Goal: Task Accomplishment & Management: Manage account settings

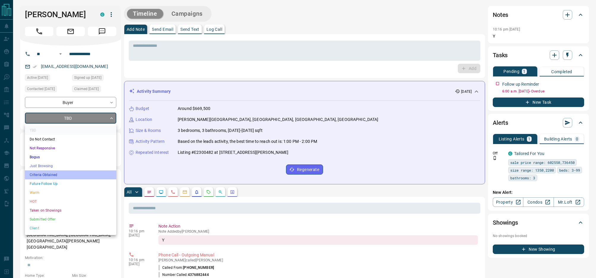
drag, startPoint x: 58, startPoint y: 176, endPoint x: 57, endPoint y: 117, distance: 59.1
click at [58, 176] on li "Criteria Obtained" at bounding box center [70, 175] width 91 height 9
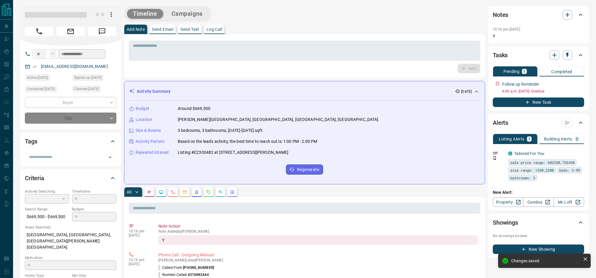
type input "*"
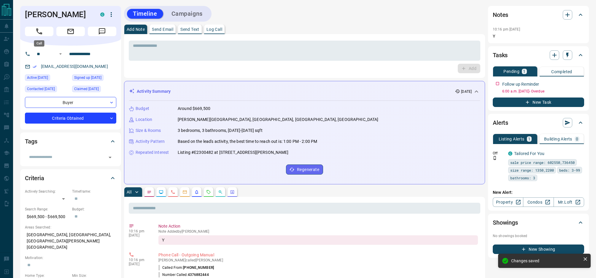
click at [44, 34] on button "Call" at bounding box center [39, 31] width 28 height 9
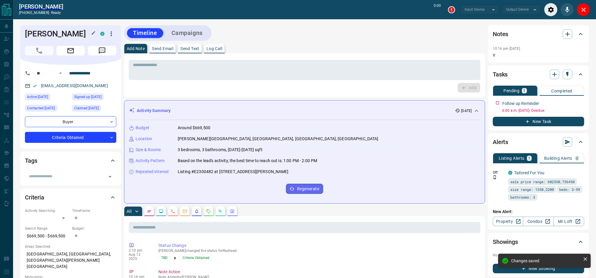
type input "*******"
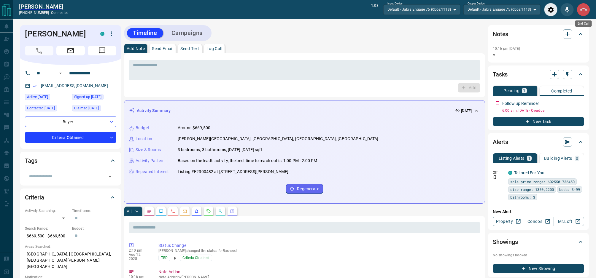
click at [583, 12] on icon "End Call" at bounding box center [583, 9] width 7 height 7
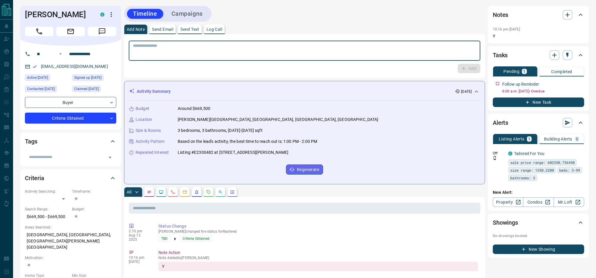
click at [241, 47] on textarea at bounding box center [304, 50] width 343 height 15
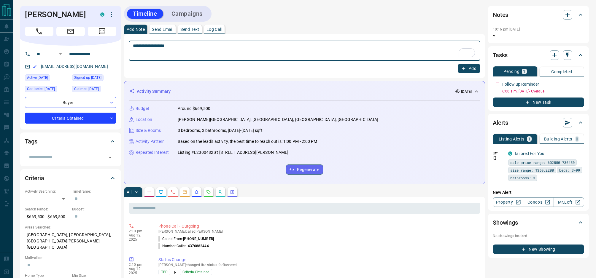
type textarea "**********"
click at [476, 67] on button "Add" at bounding box center [469, 68] width 23 height 9
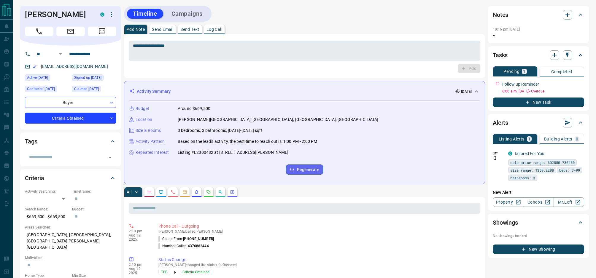
scroll to position [0, 0]
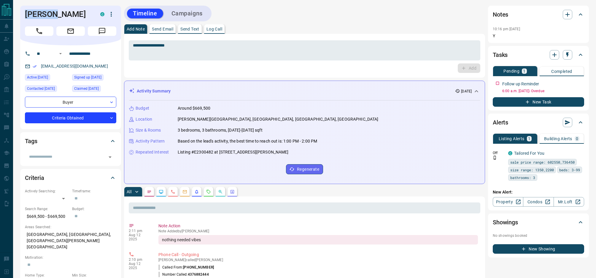
drag, startPoint x: 54, startPoint y: 15, endPoint x: 23, endPoint y: 16, distance: 31.7
click at [23, 16] on div "[PERSON_NAME] C" at bounding box center [70, 26] width 101 height 40
copy h1 "Rasheed"
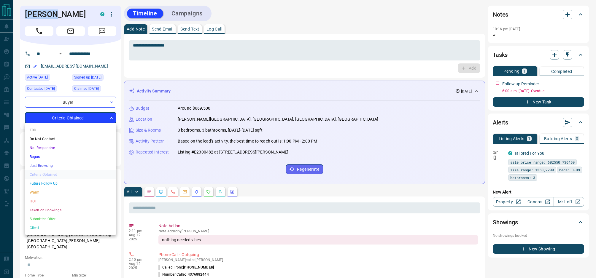
click at [63, 185] on li "Future Follow Up" at bounding box center [70, 183] width 91 height 9
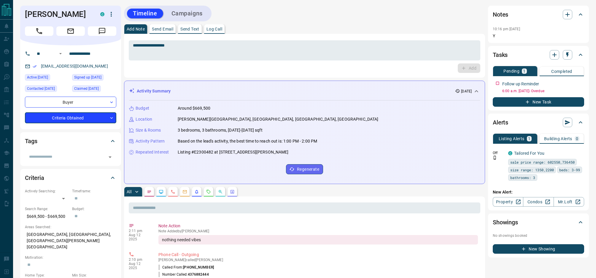
type input "*"
